Goal: Complete application form

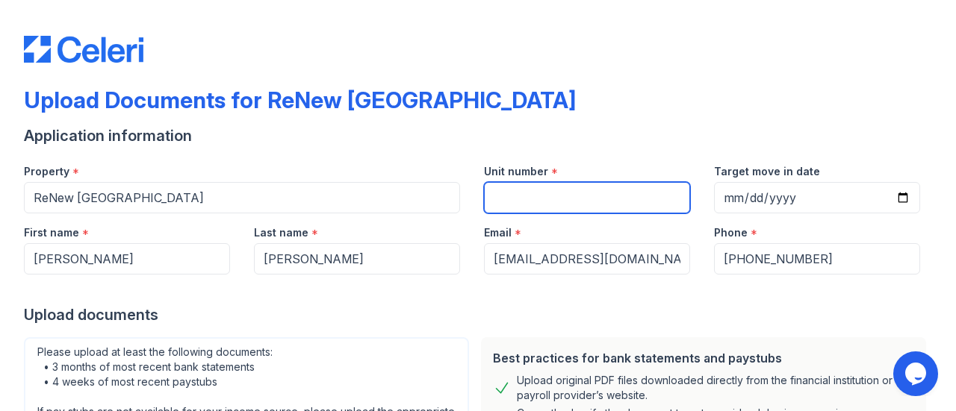
click at [518, 205] on input "Unit number" at bounding box center [587, 197] width 206 height 31
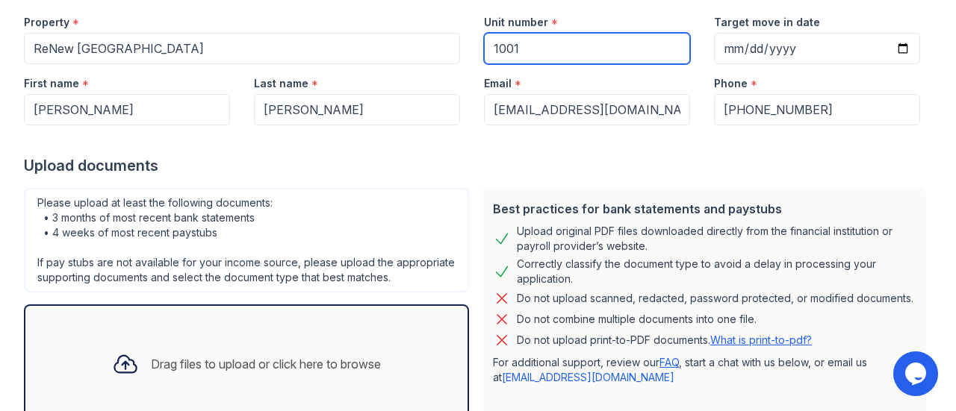
type input "1001"
click at [517, 159] on div "Upload documents" at bounding box center [478, 165] width 908 height 21
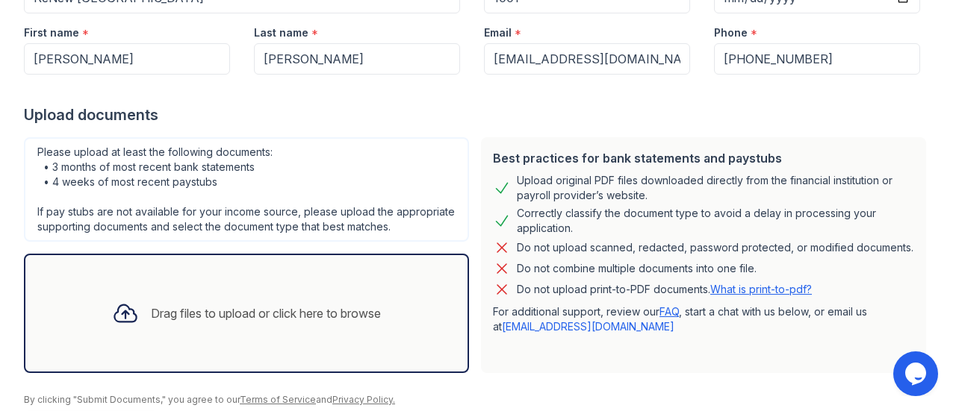
scroll to position [224, 0]
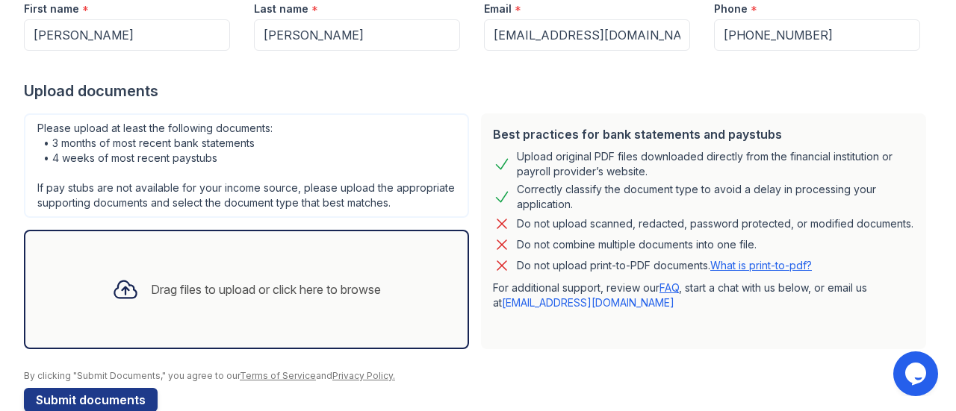
click at [325, 265] on div "Drag files to upload or click here to browse" at bounding box center [246, 289] width 445 height 119
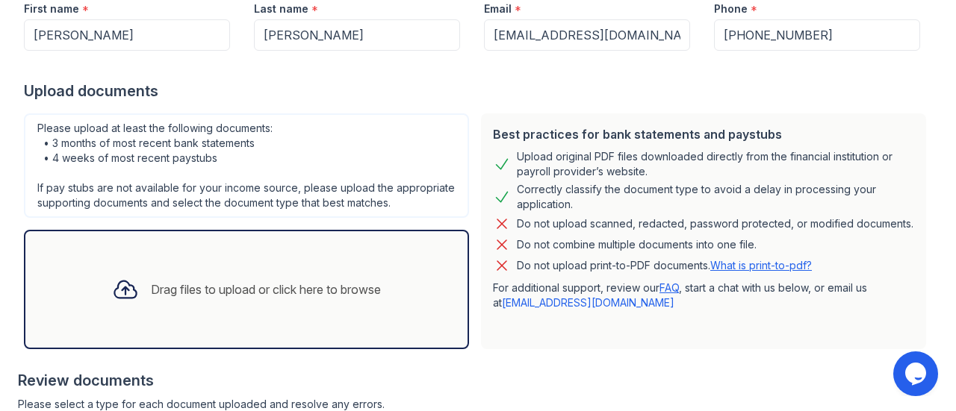
click at [362, 315] on div "Drag files to upload or click here to browse" at bounding box center [246, 289] width 293 height 51
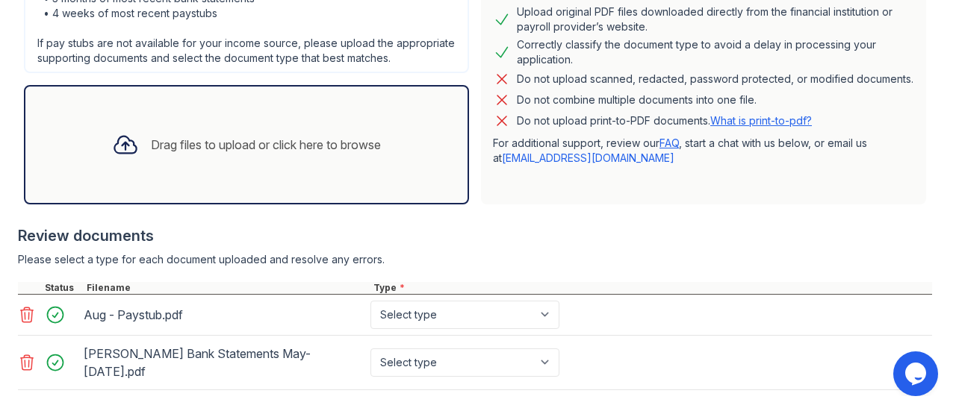
scroll to position [448, 0]
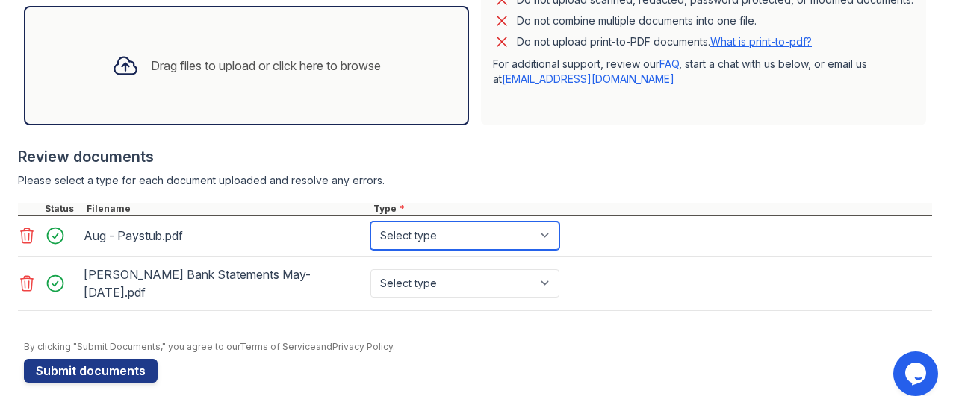
click at [452, 244] on select "Select type Paystub Bank Statement Offer Letter Tax Documents Benefit Award Let…" at bounding box center [464, 236] width 189 height 28
select select "paystub"
click at [370, 235] on select "Select type Paystub Bank Statement Offer Letter Tax Documents Benefit Award Let…" at bounding box center [464, 236] width 189 height 28
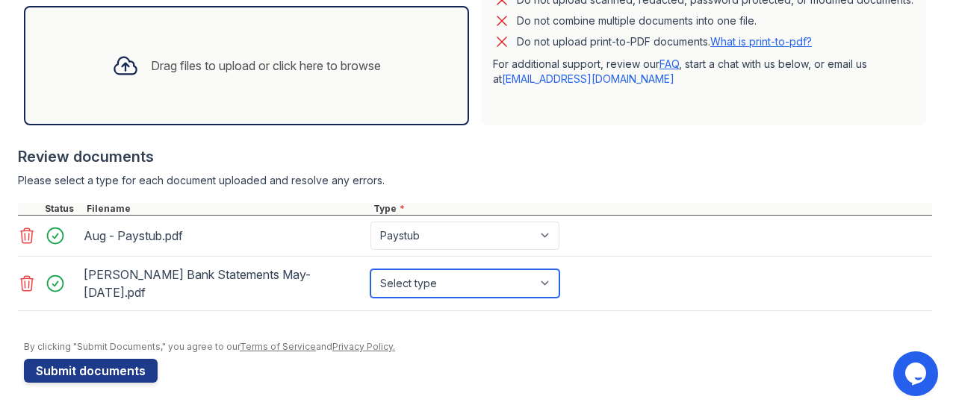
drag, startPoint x: 439, startPoint y: 290, endPoint x: 438, endPoint y: 299, distance: 9.0
click at [439, 290] on select "Select type Paystub Bank Statement Offer Letter Tax Documents Benefit Award Let…" at bounding box center [464, 283] width 189 height 28
select select "bank_statement"
click at [370, 275] on select "Select type Paystub Bank Statement Offer Letter Tax Documents Benefit Award Let…" at bounding box center [464, 283] width 189 height 28
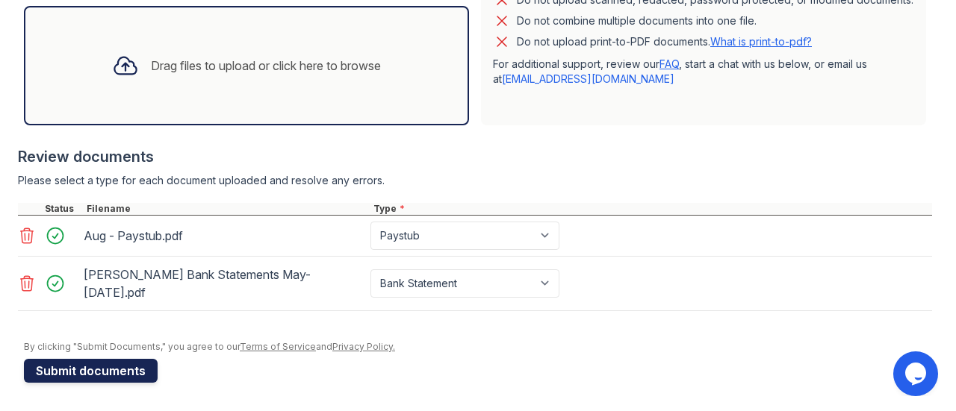
click at [146, 364] on button "Submit documents" at bounding box center [91, 371] width 134 height 24
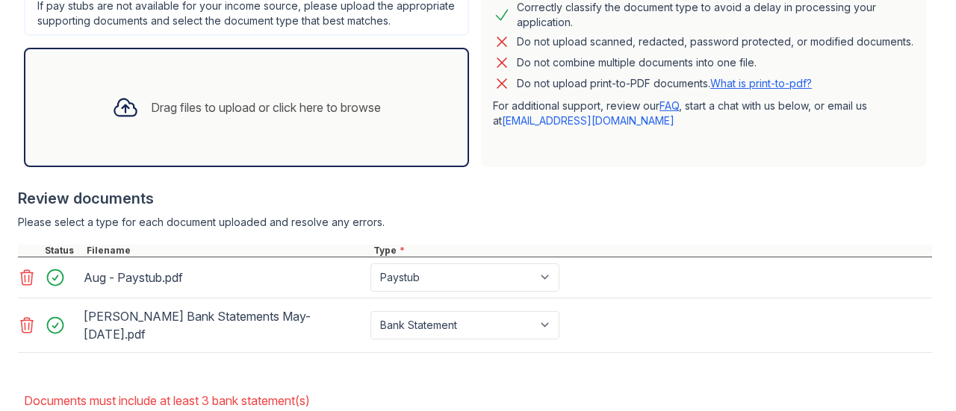
click at [254, 148] on div "Drag files to upload or click here to browse" at bounding box center [246, 107] width 445 height 119
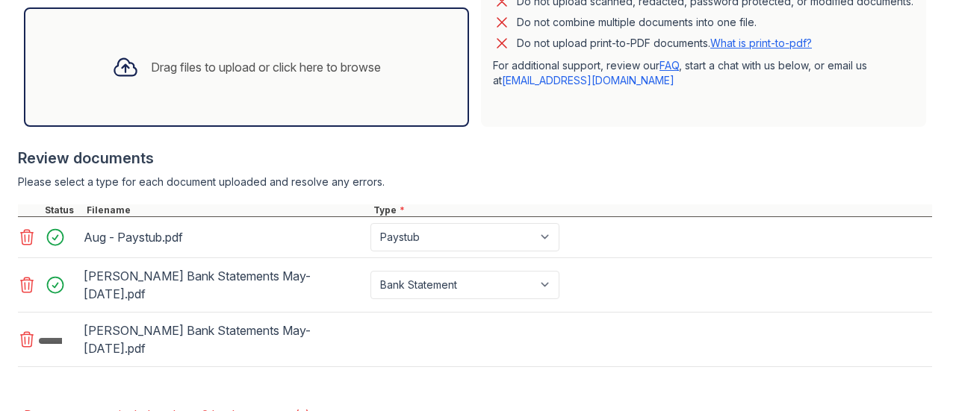
scroll to position [523, 0]
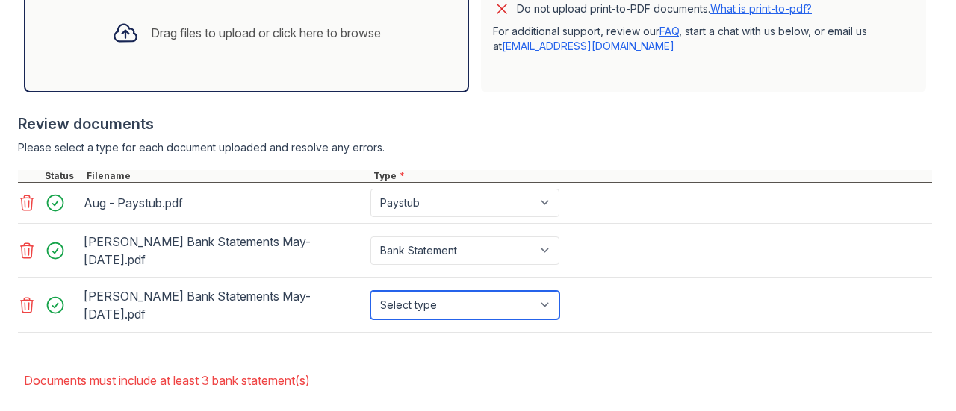
click at [403, 299] on select "Select type Paystub Bank Statement Offer Letter Tax Documents Benefit Award Let…" at bounding box center [464, 305] width 189 height 28
select select "bank_statement"
click at [370, 291] on select "Select type Paystub Bank Statement Offer Letter Tax Documents Benefit Award Let…" at bounding box center [464, 305] width 189 height 28
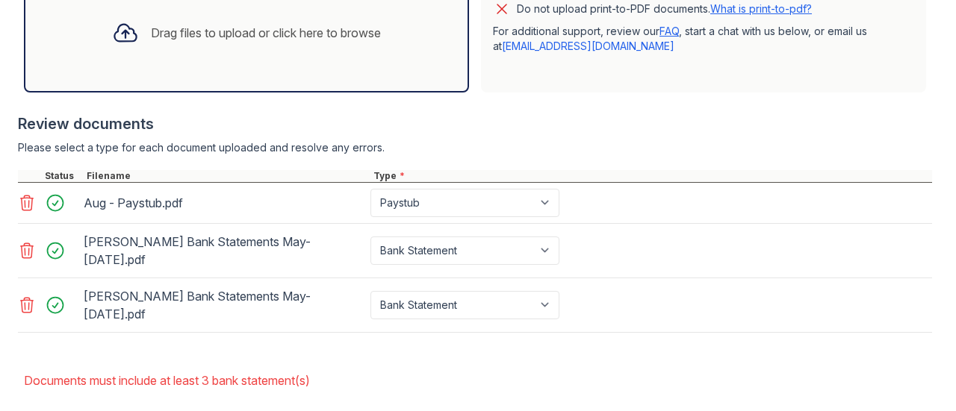
click at [363, 333] on div at bounding box center [475, 340] width 914 height 15
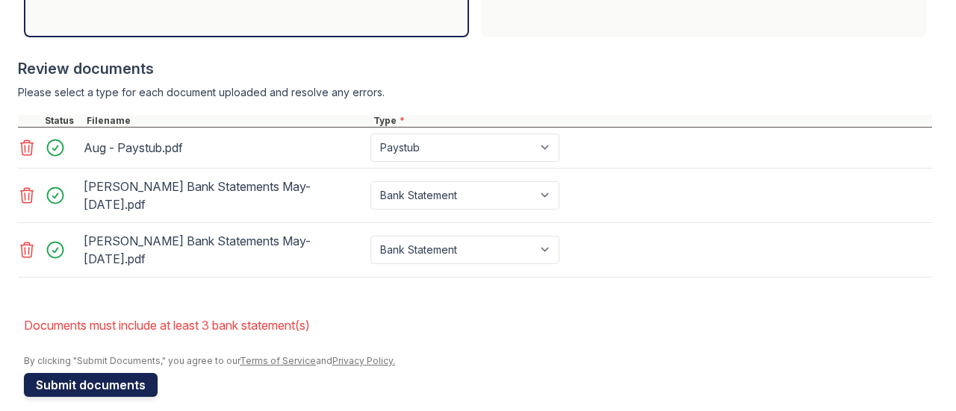
click at [124, 373] on button "Submit documents" at bounding box center [91, 385] width 134 height 24
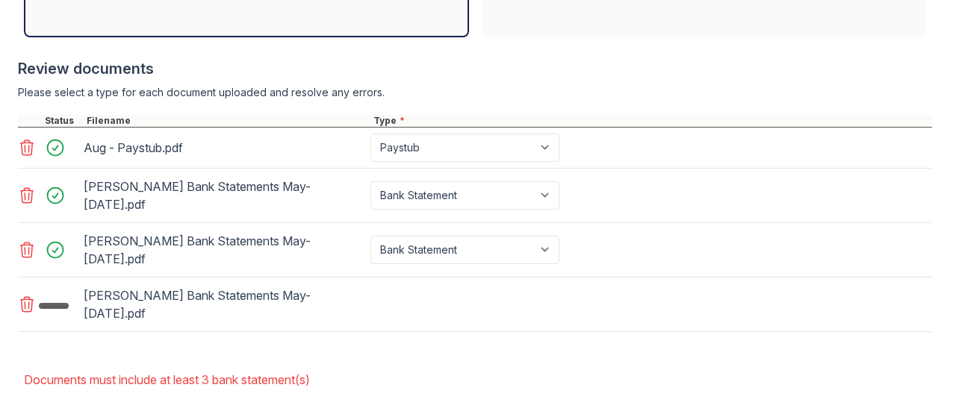
click at [177, 317] on form "Application information Property * ReNew Oak Park Unit number * 1001 Target mov…" at bounding box center [478, 20] width 908 height 862
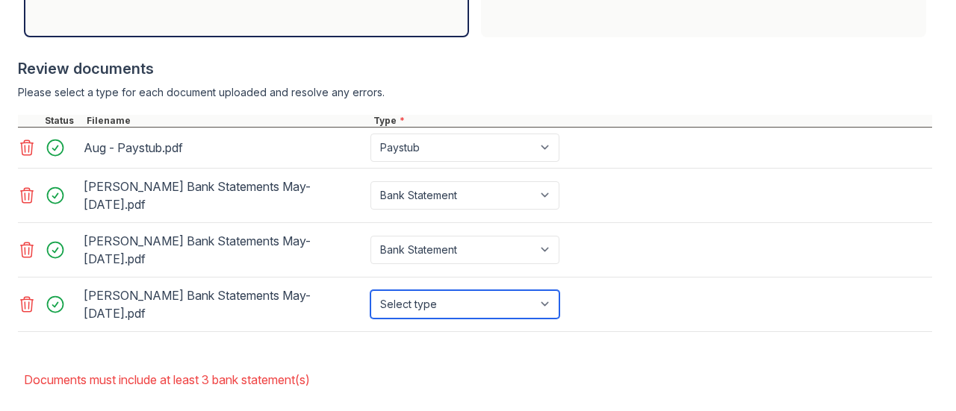
click at [391, 290] on select "Select type Paystub Bank Statement Offer Letter Tax Documents Benefit Award Let…" at bounding box center [464, 304] width 189 height 28
select select "bank_statement"
click at [370, 290] on select "Select type Paystub Bank Statement Offer Letter Tax Documents Benefit Award Let…" at bounding box center [464, 304] width 189 height 28
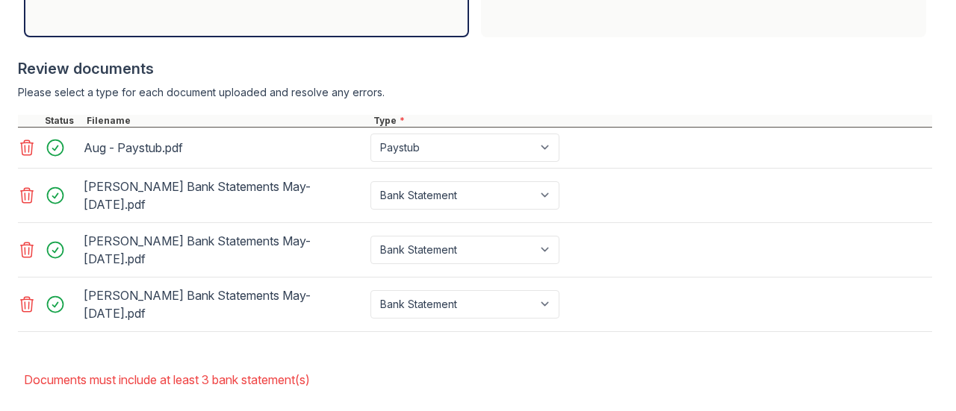
click at [228, 323] on form "Application information Property * ReNew Oak Park Unit number * 1001 Target mov…" at bounding box center [478, 20] width 908 height 862
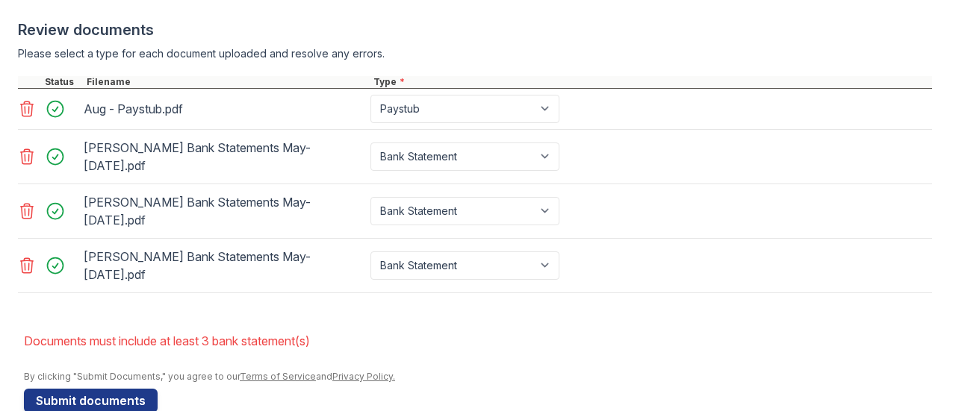
scroll to position [618, 0]
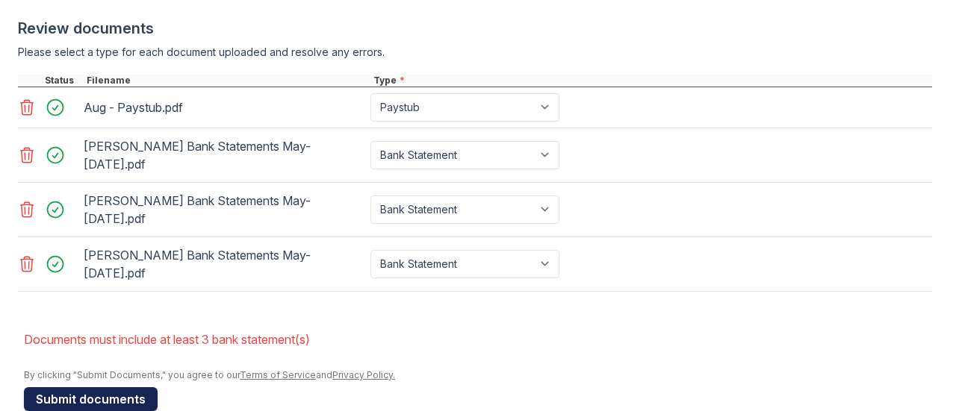
click at [128, 387] on button "Submit documents" at bounding box center [91, 399] width 134 height 24
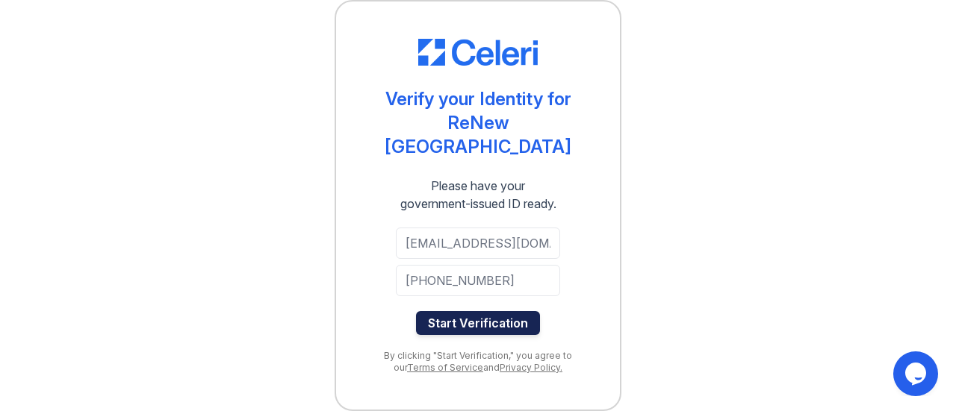
click at [489, 311] on button "Start Verification" at bounding box center [478, 323] width 124 height 24
